Goal: Obtain resource: Download file/media

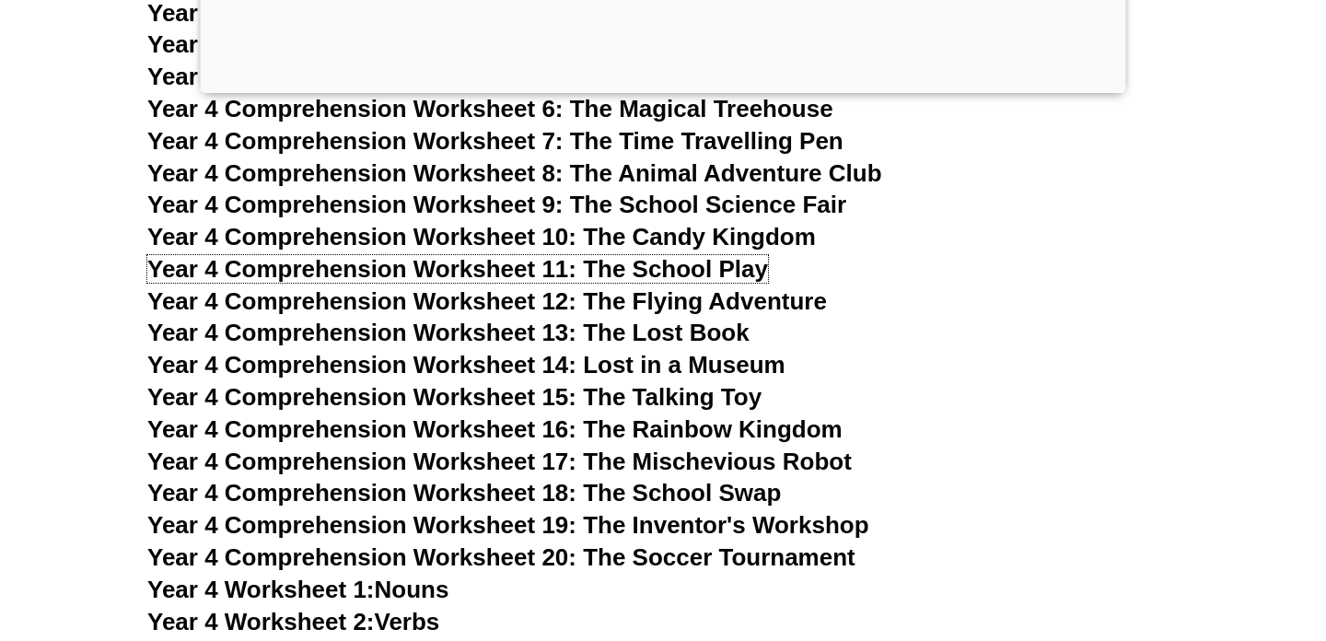
scroll to position [7454, 0]
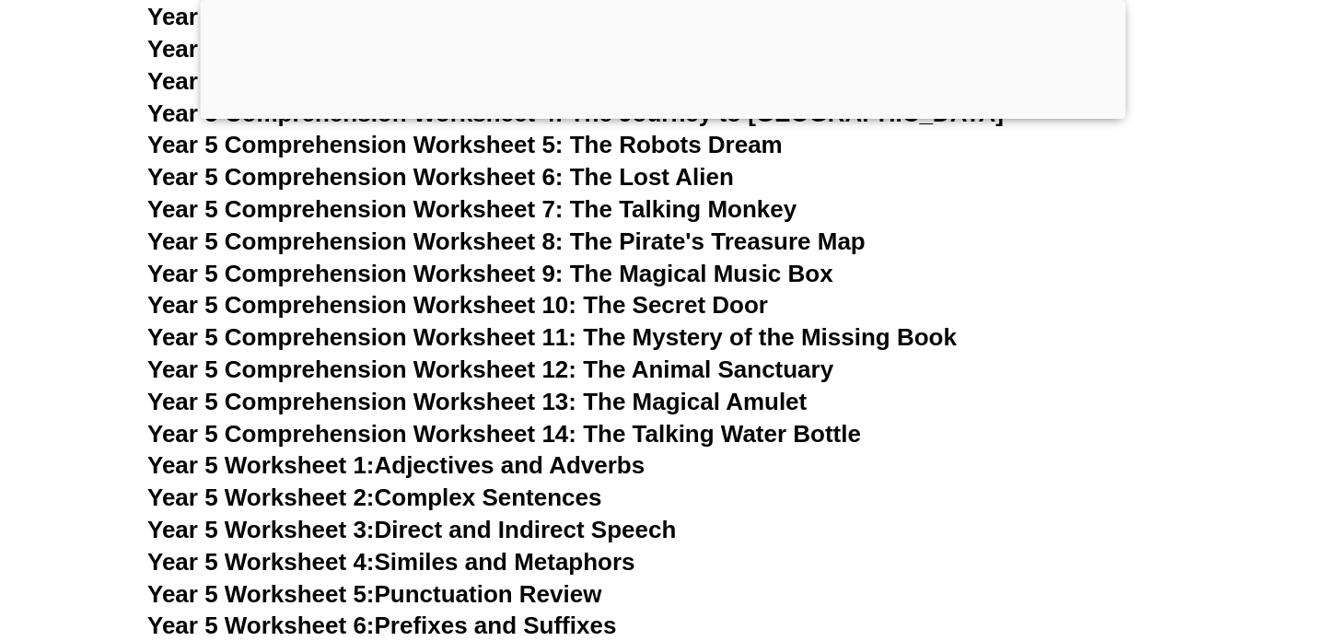
scroll to position [8837, 0]
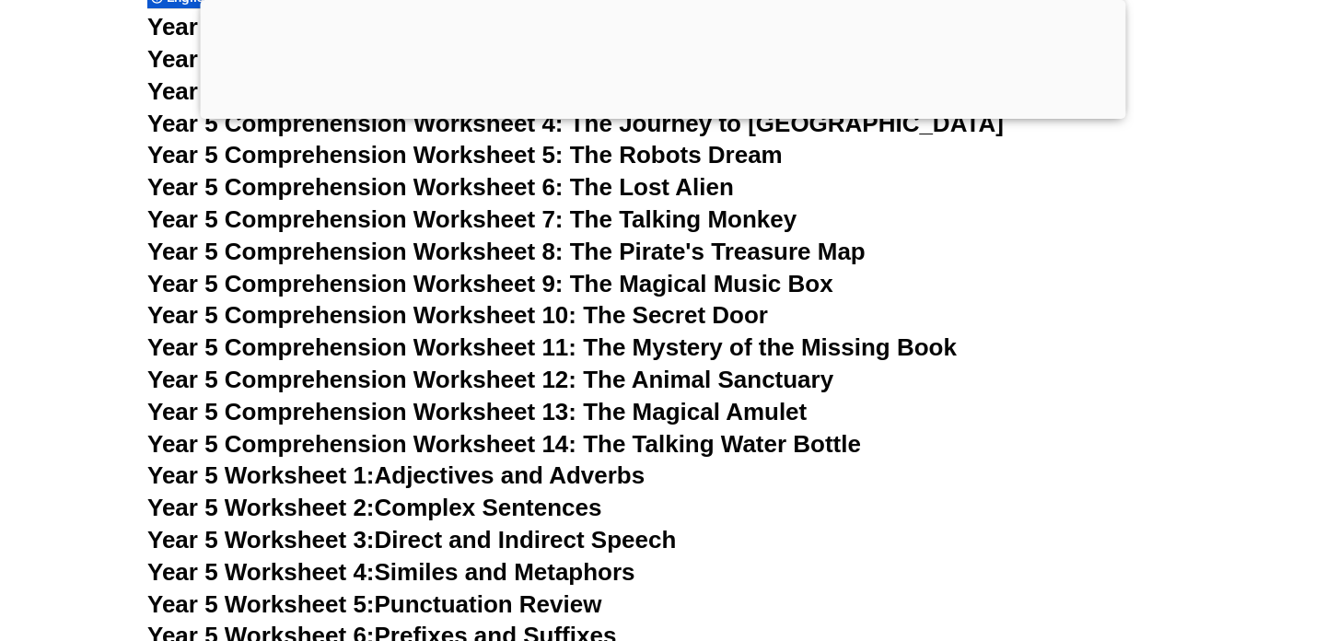
click at [715, 310] on span "Year 5 Comprehension Worksheet 10: The Secret Door" at bounding box center [457, 315] width 620 height 28
